Goal: Check status

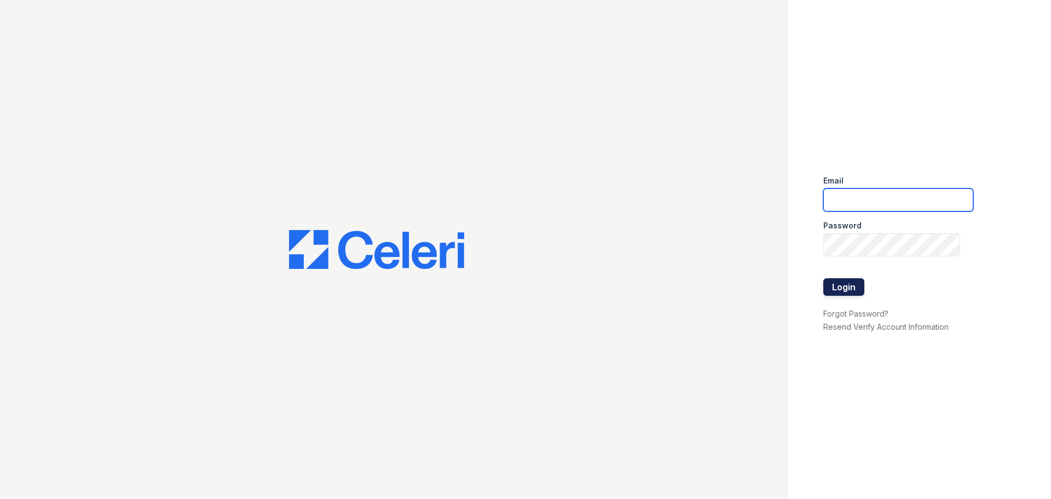
type input "[EMAIL_ADDRESS][DOMAIN_NAME]"
click at [834, 289] on button "Login" at bounding box center [843, 287] width 41 height 18
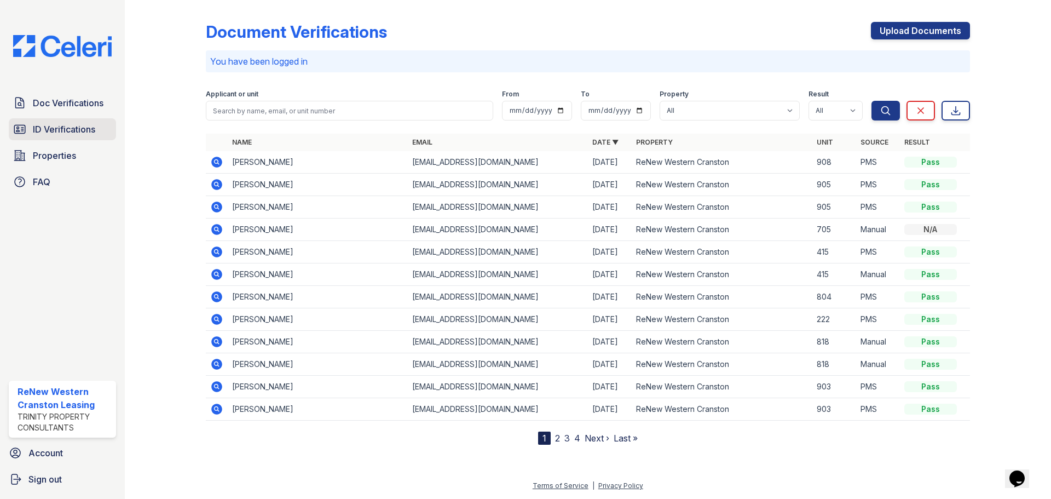
click at [75, 128] on span "ID Verifications" at bounding box center [64, 129] width 62 height 13
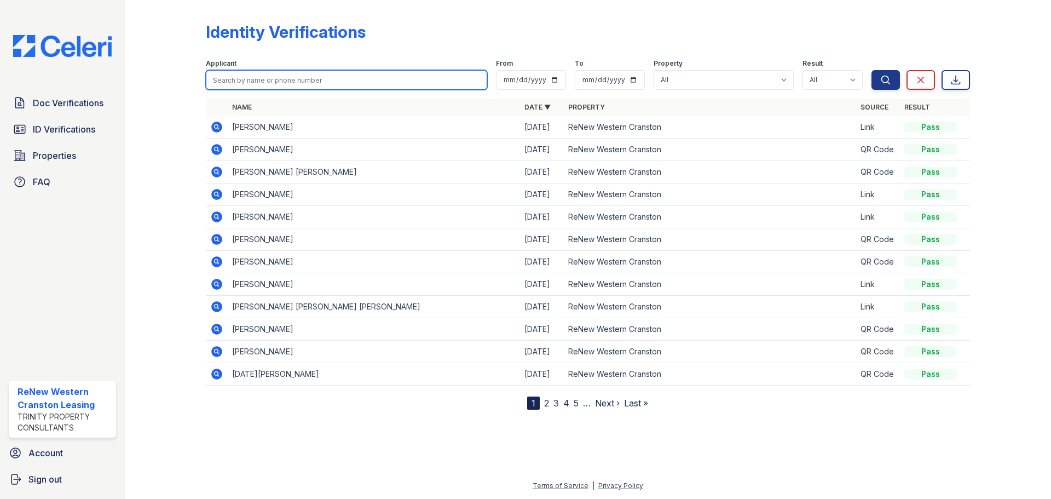
click at [291, 86] on input "search" at bounding box center [346, 80] width 281 height 20
type input "[PERSON_NAME]"
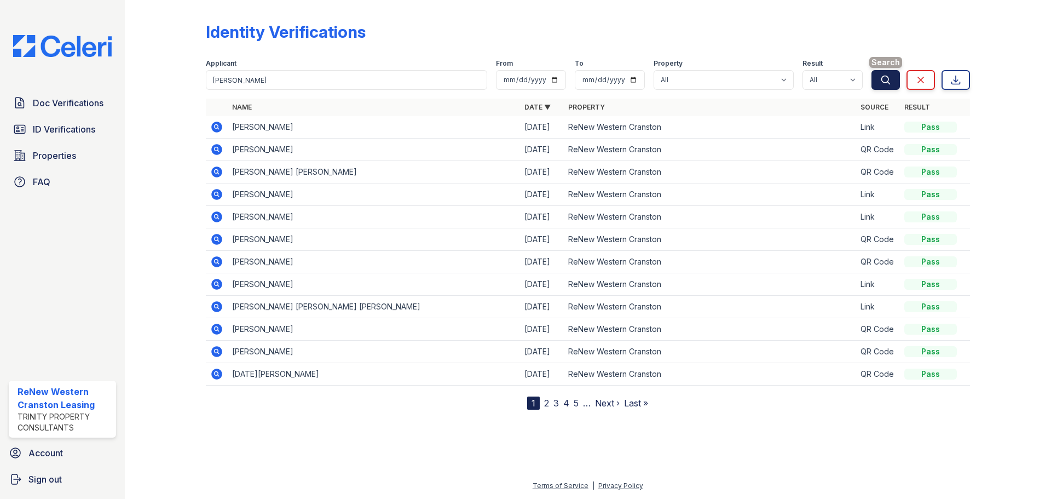
click at [891, 81] on button "Search" at bounding box center [886, 80] width 28 height 20
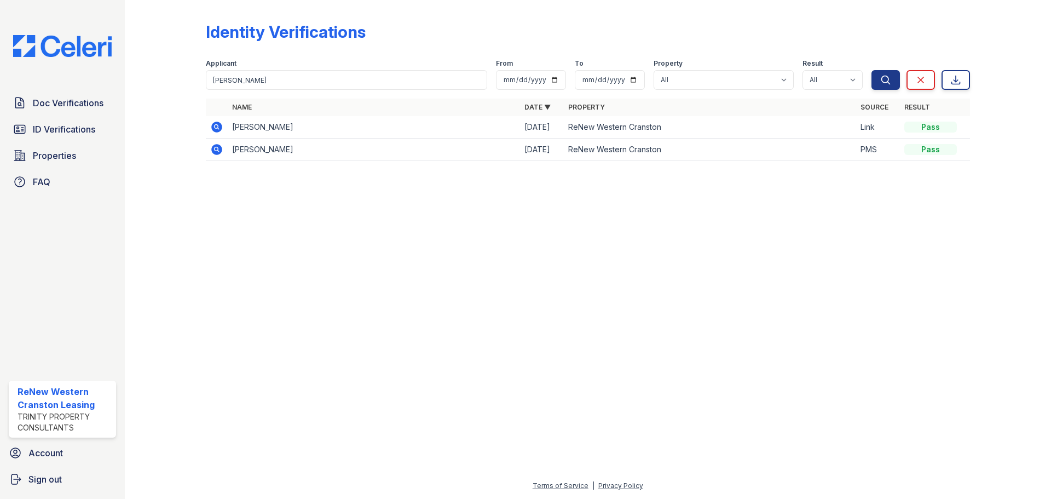
click at [70, 45] on img at bounding box center [62, 46] width 116 height 22
